Goal: Information Seeking & Learning: Learn about a topic

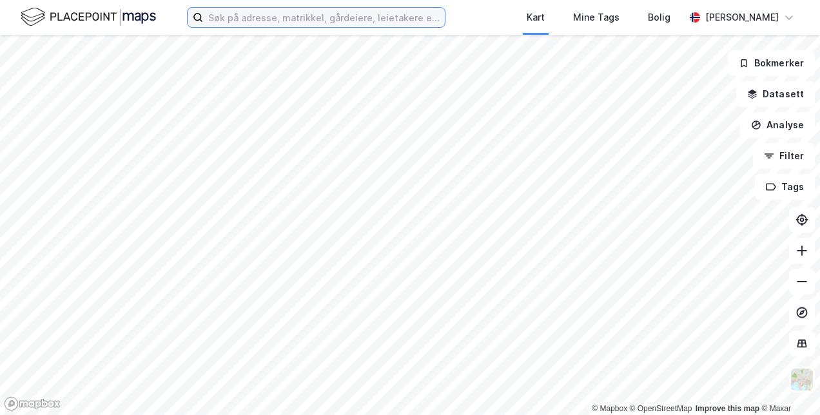
click at [384, 18] on input at bounding box center [324, 17] width 242 height 19
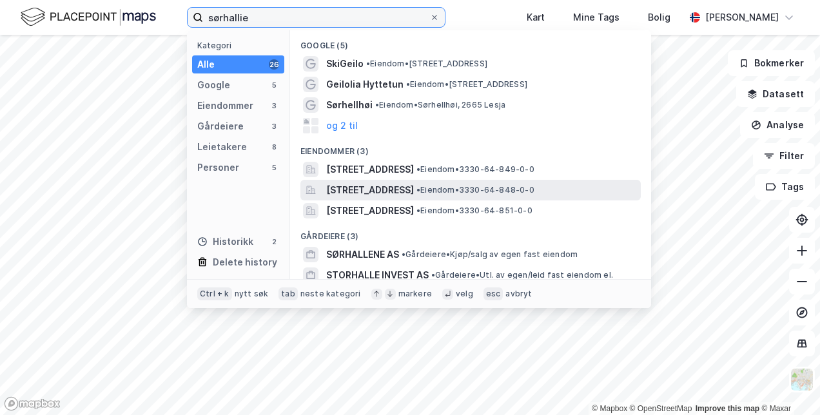
type input "sørhallie"
click at [372, 189] on span "Sørhallie 2, 3580, GEILO, HOL" at bounding box center [370, 189] width 88 height 15
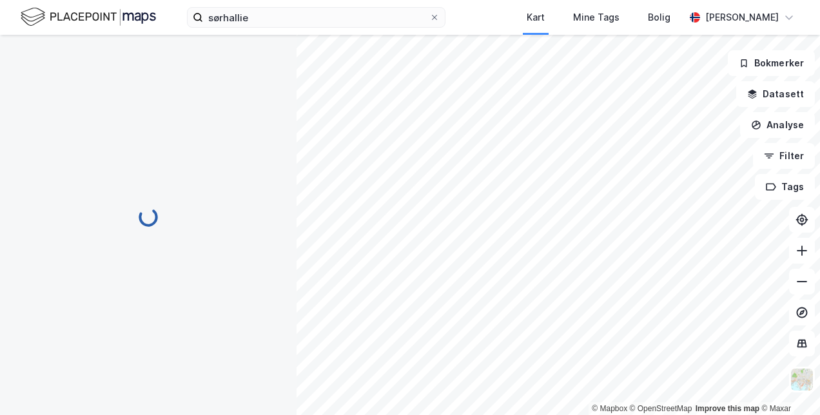
scroll to position [1, 0]
